Goal: Communication & Community: Participate in discussion

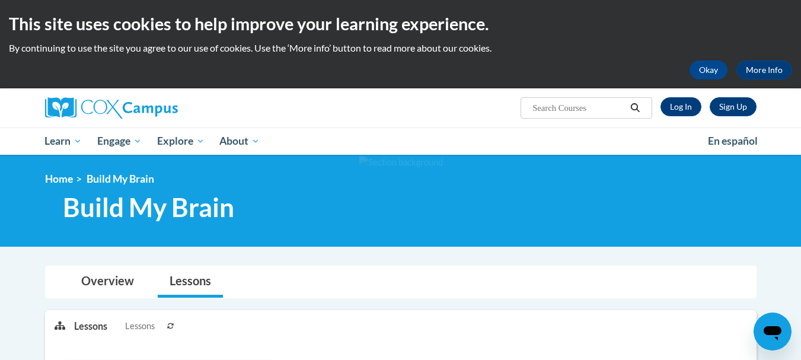
drag, startPoint x: 0, startPoint y: 0, endPoint x: 415, endPoint y: 289, distance: 505.5
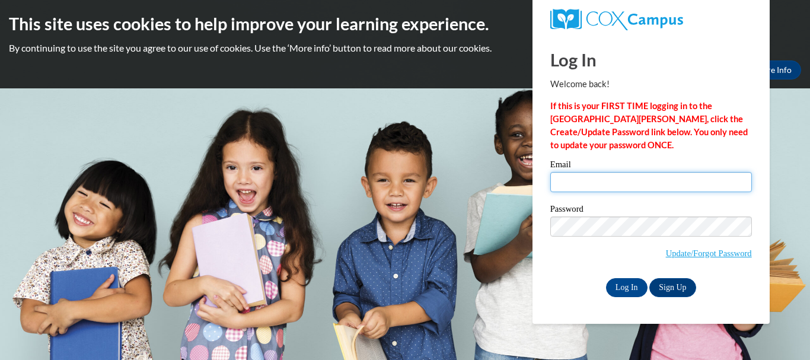
type input "tenelbritten@gmail.com"
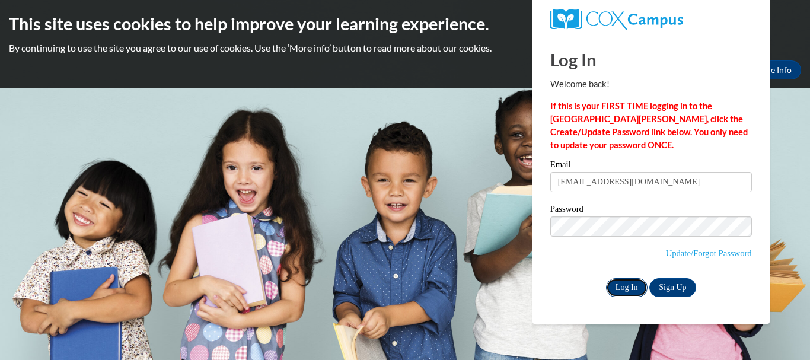
click at [627, 283] on input "Log In" at bounding box center [627, 287] width 42 height 19
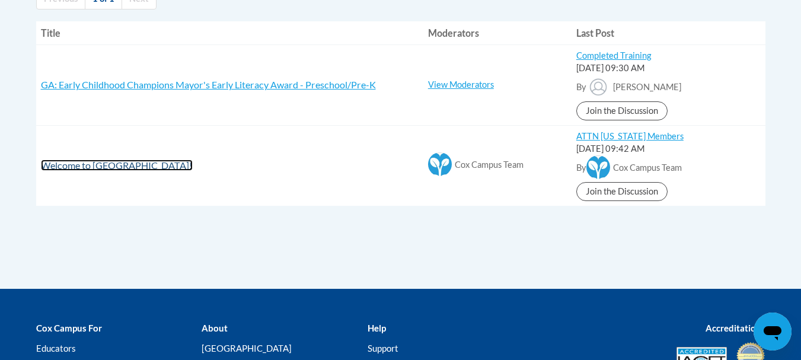
click at [110, 170] on span "Welcome to [PERSON_NAME][GEOGRAPHIC_DATA]!" at bounding box center [117, 165] width 152 height 11
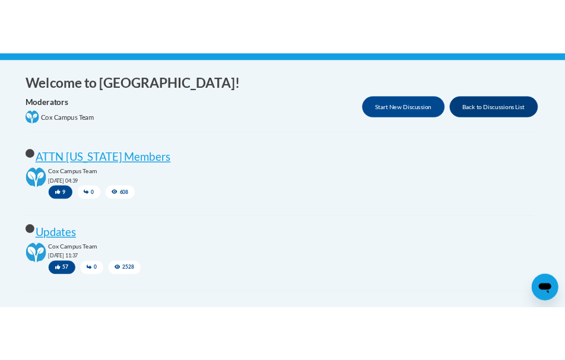
scroll to position [234, 0]
